Goal: Navigation & Orientation: Find specific page/section

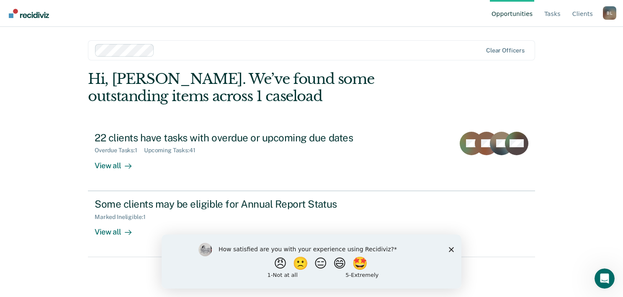
click at [454, 250] on icon "Close survey" at bounding box center [451, 248] width 5 height 5
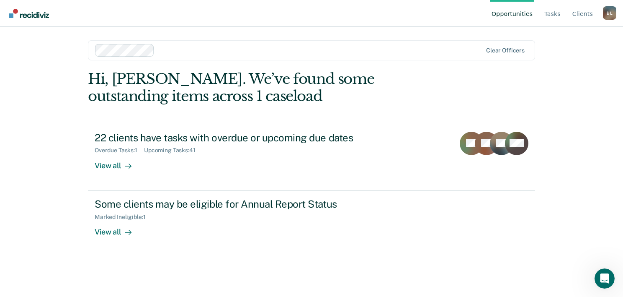
click at [513, 12] on link "Opportunities" at bounding box center [512, 13] width 44 height 27
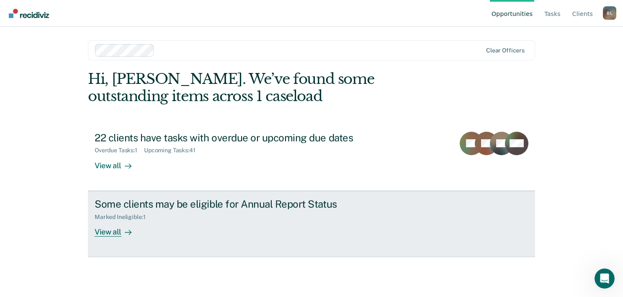
click at [110, 232] on div "View all" at bounding box center [118, 228] width 47 height 16
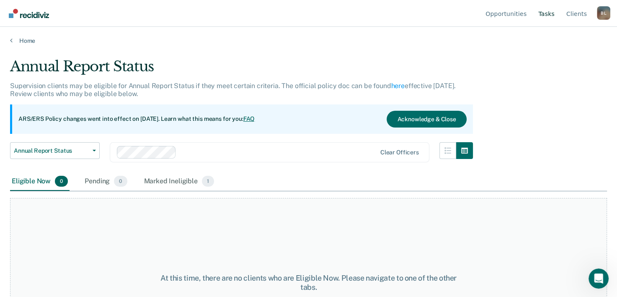
click at [552, 15] on link "Tasks" at bounding box center [547, 13] width 20 height 27
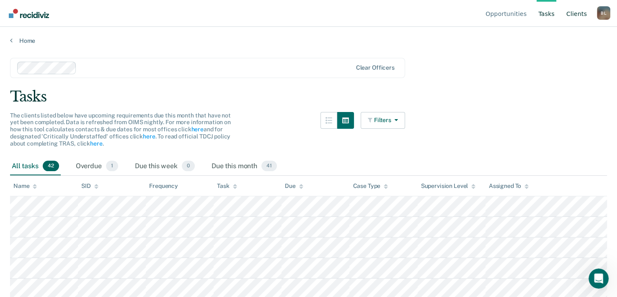
click at [580, 17] on link "Client s" at bounding box center [577, 13] width 24 height 27
